Goal: Information Seeking & Learning: Learn about a topic

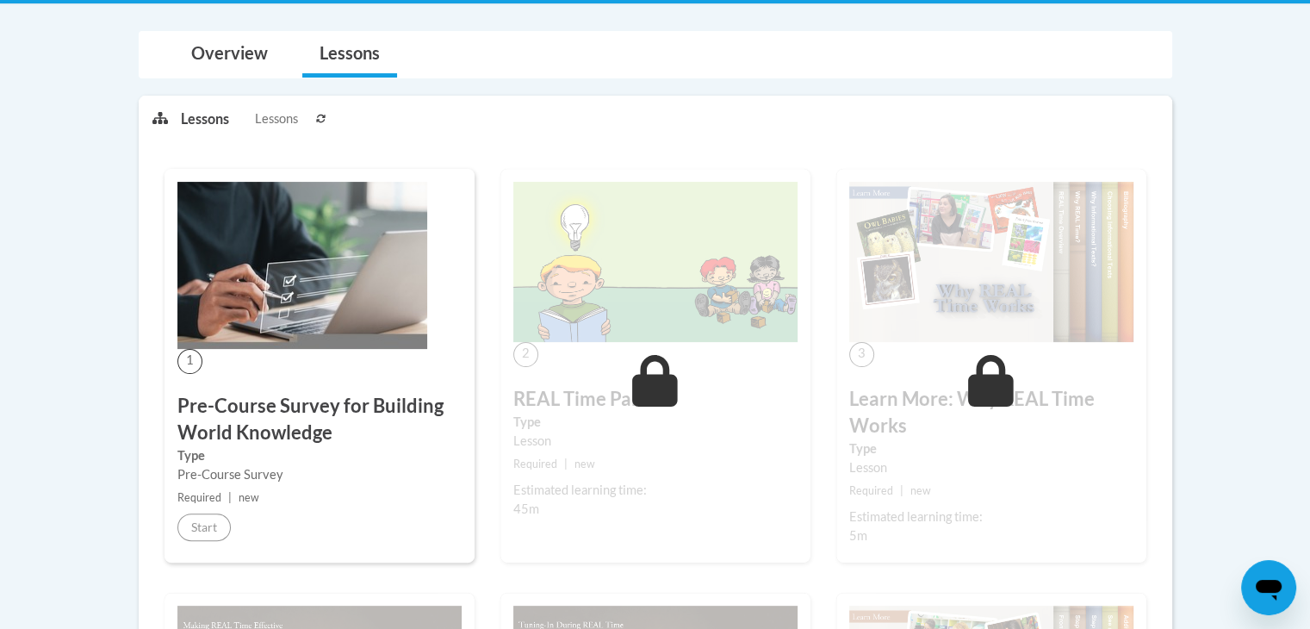
scroll to position [86, 0]
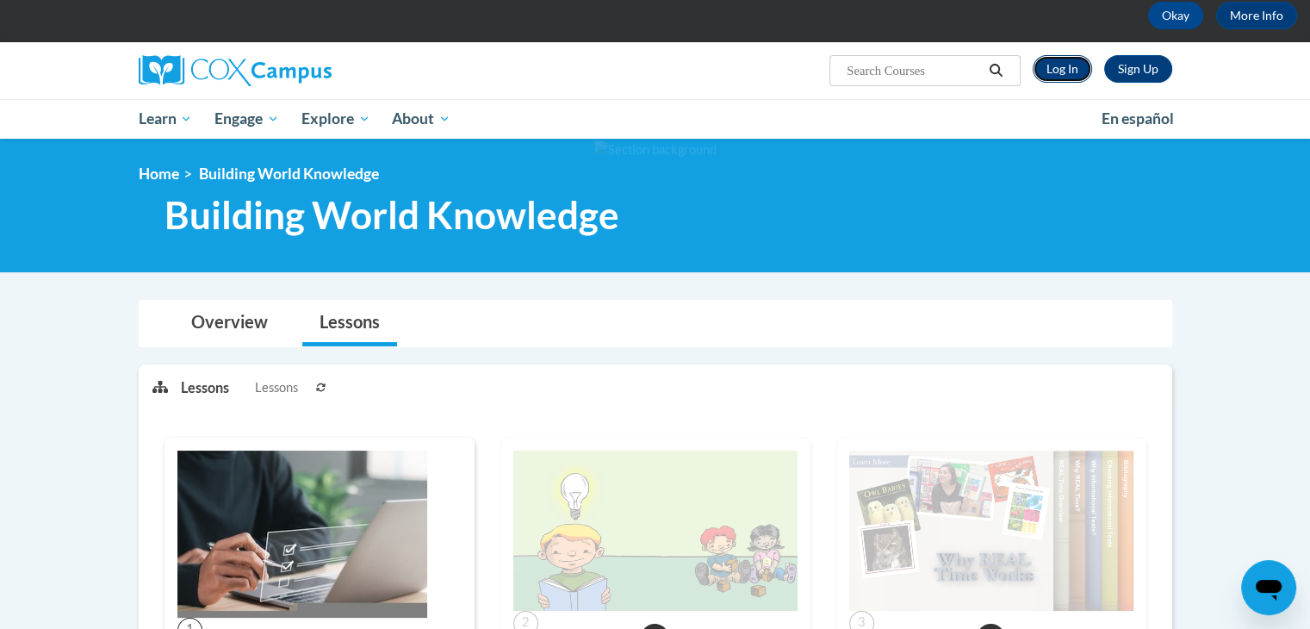
click at [1065, 65] on link "Log In" at bounding box center [1062, 69] width 59 height 28
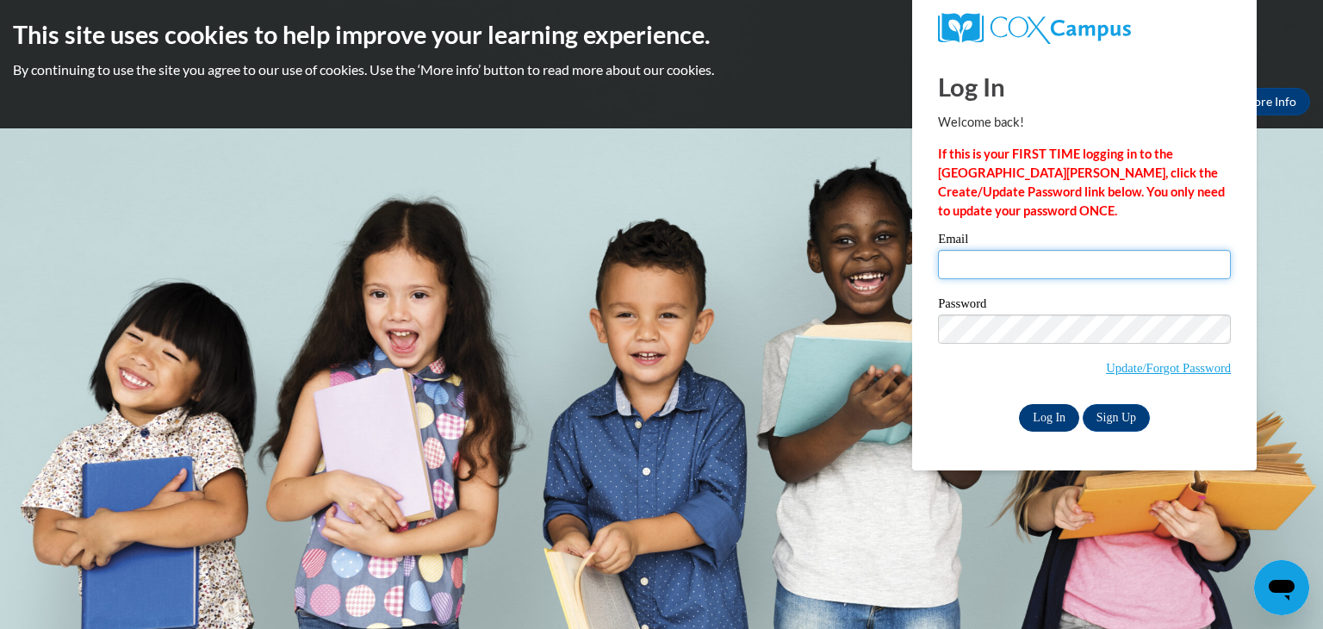
type input "kimpowell@lifesfirstlessons.com"
click at [1047, 425] on input "Log In" at bounding box center [1049, 418] width 60 height 28
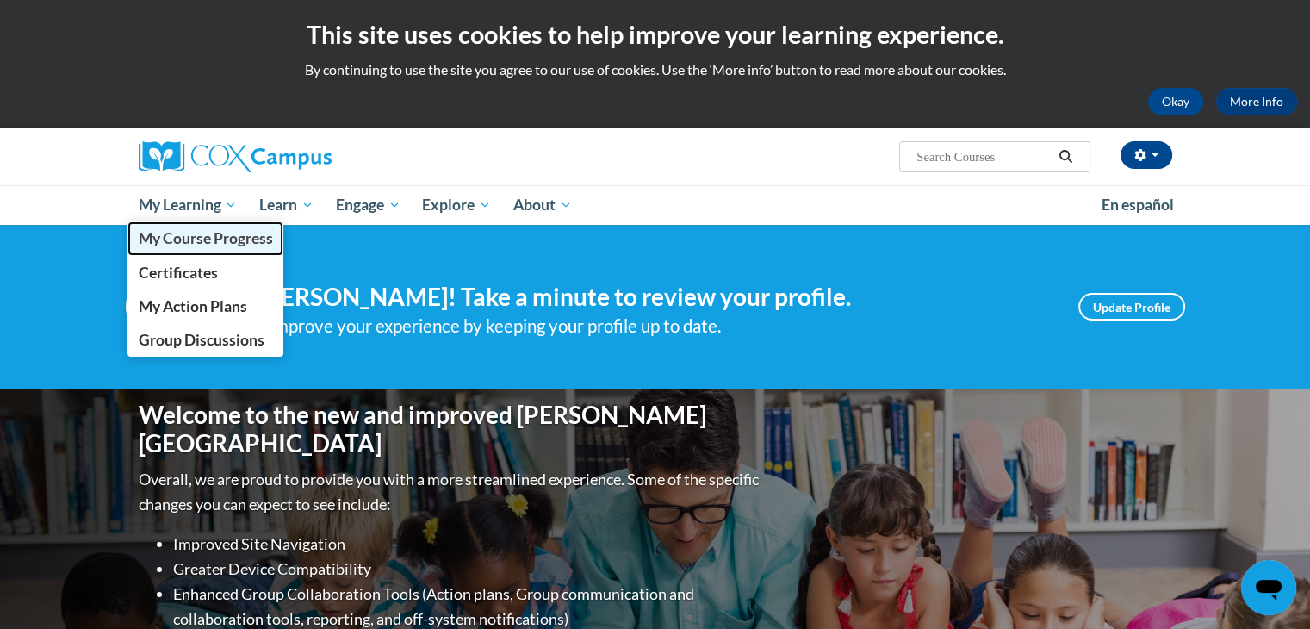
click at [201, 239] on span "My Course Progress" at bounding box center [205, 238] width 134 height 18
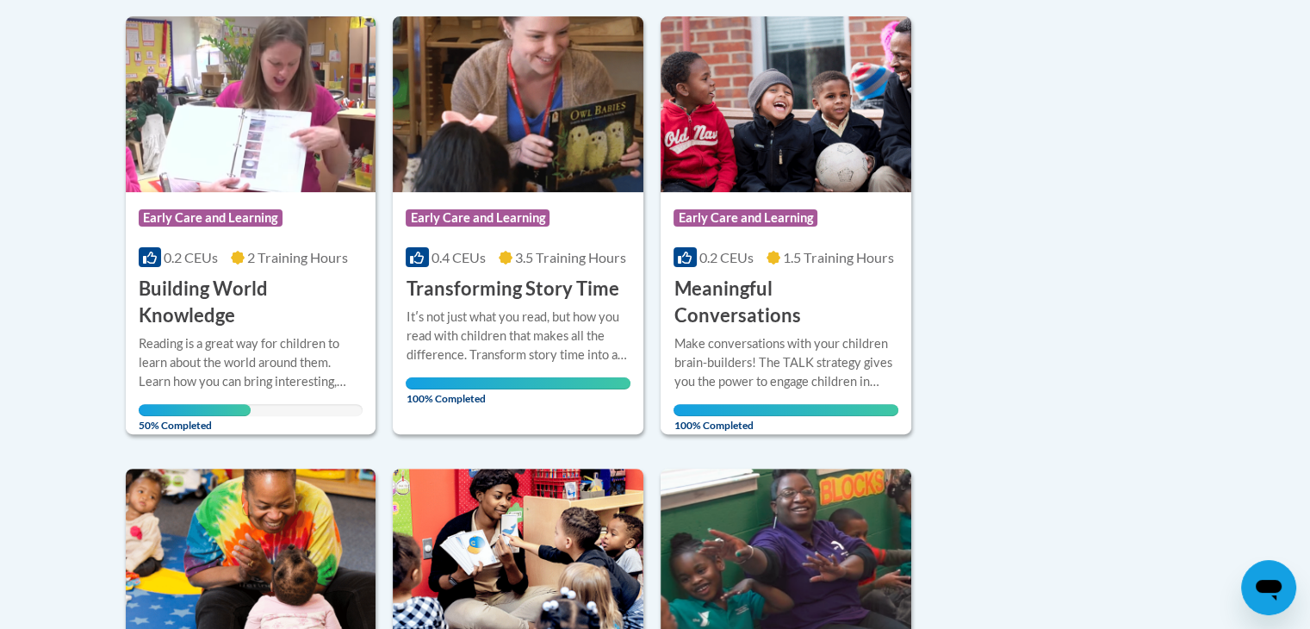
scroll to position [431, 0]
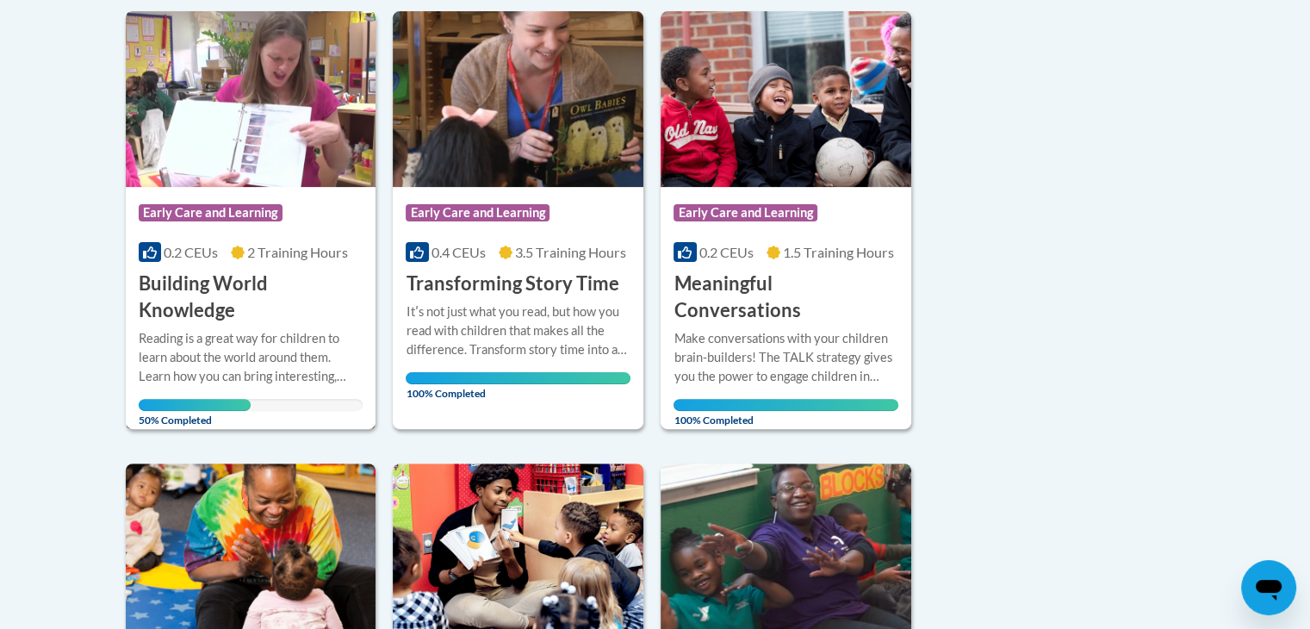
click at [317, 357] on div "Reading is a great way for children to learn about the world around them. Learn…" at bounding box center [251, 357] width 225 height 57
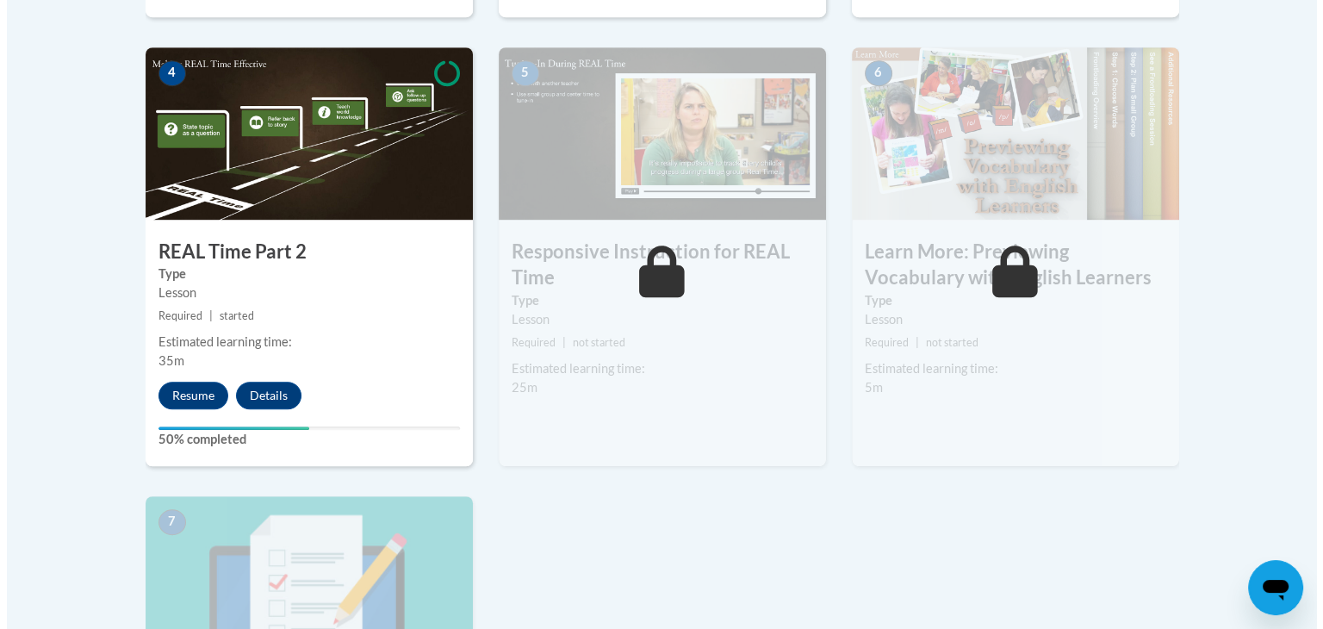
scroll to position [1034, 0]
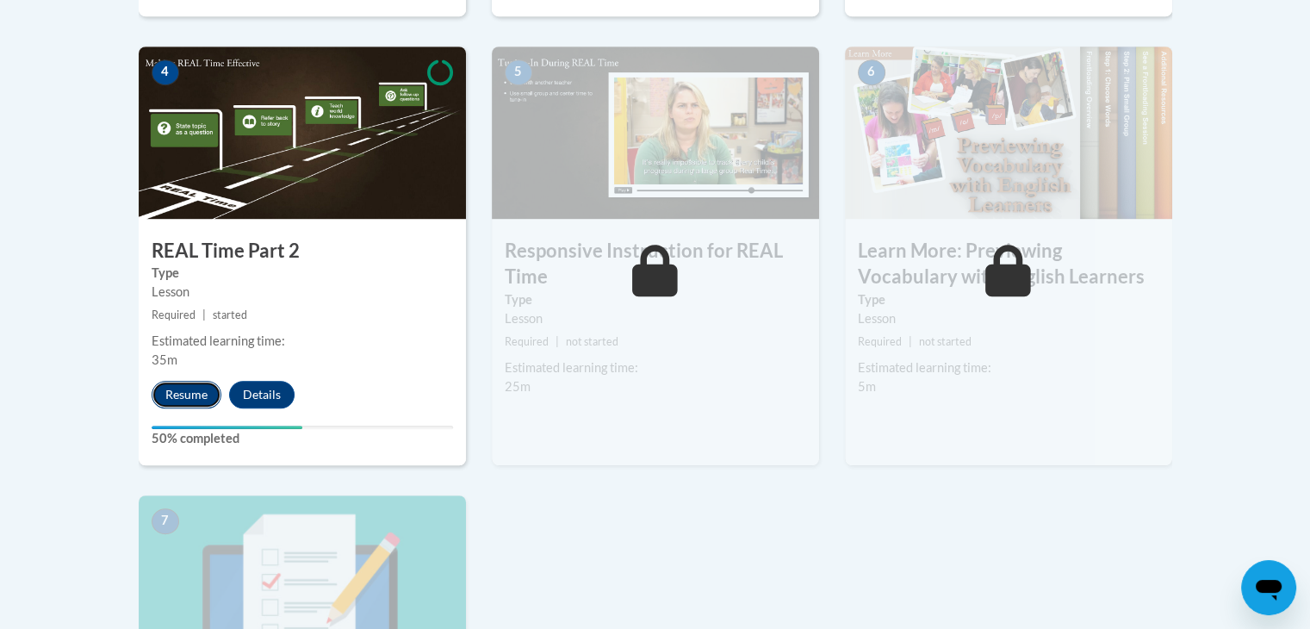
click at [160, 389] on button "Resume" at bounding box center [187, 395] width 70 height 28
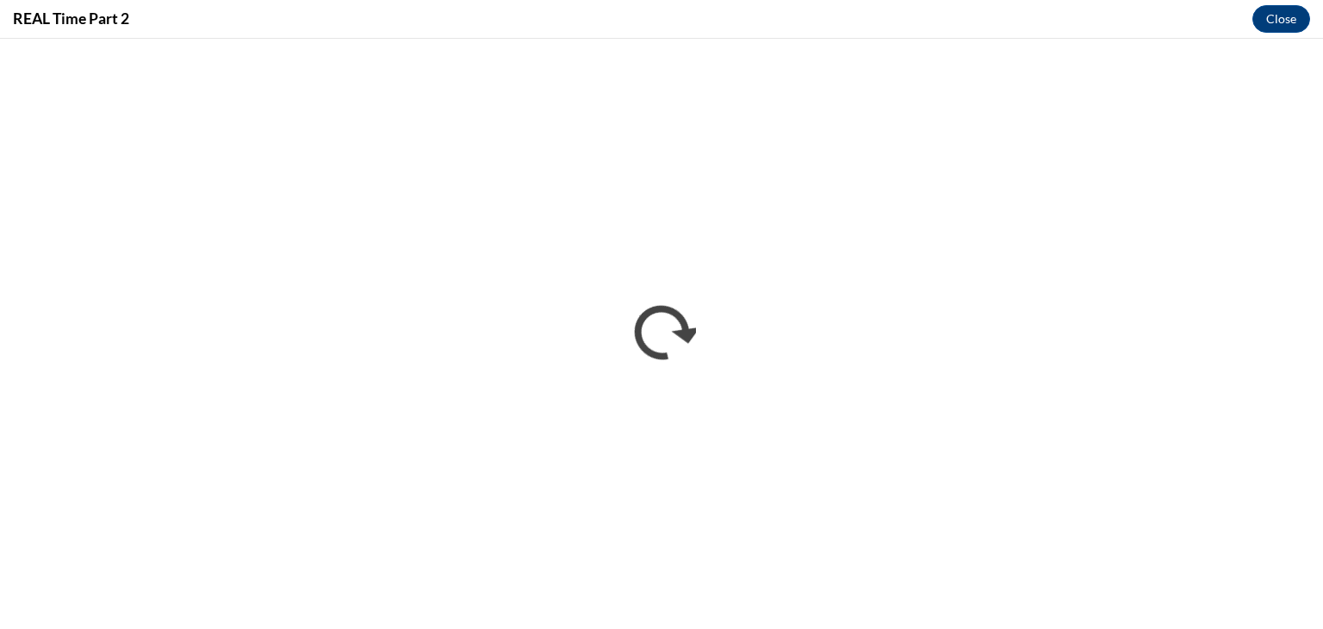
scroll to position [0, 0]
